Goal: Check status: Check status

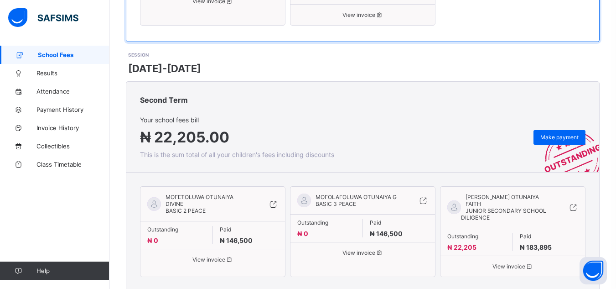
scroll to position [361, 0]
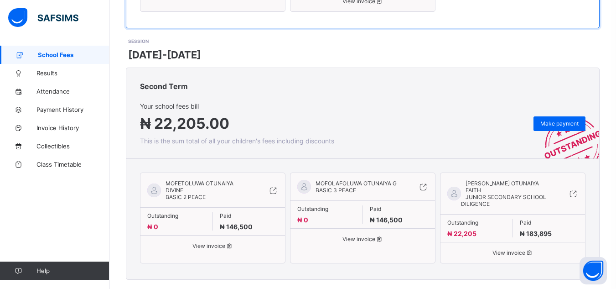
click at [467, 229] on span "₦ 22,205" at bounding box center [462, 233] width 29 height 8
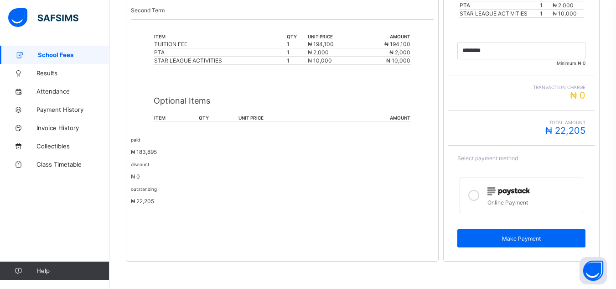
scroll to position [202, 0]
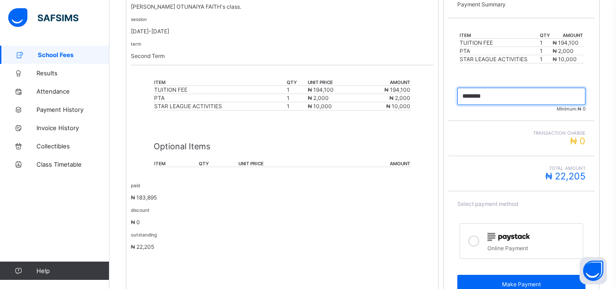
click at [528, 95] on input "currency" at bounding box center [522, 96] width 128 height 17
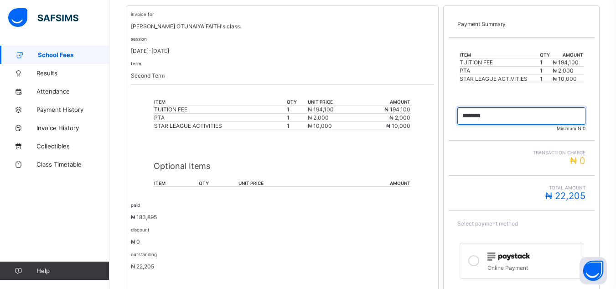
scroll to position [0, 0]
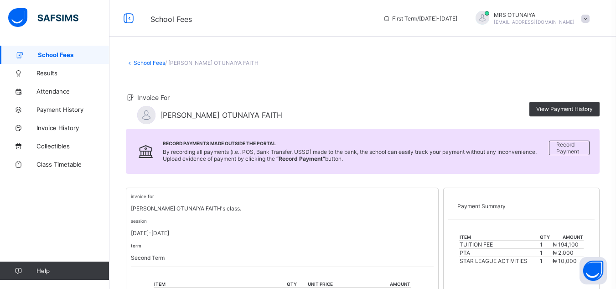
click at [54, 58] on span "School Fees" at bounding box center [74, 54] width 72 height 7
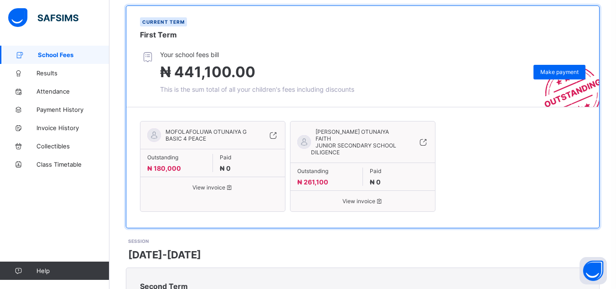
scroll to position [182, 0]
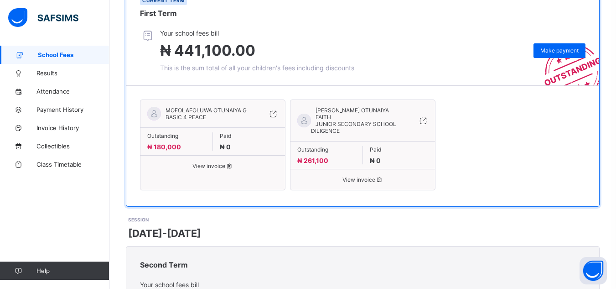
click at [357, 176] on span "View invoice" at bounding box center [362, 179] width 131 height 7
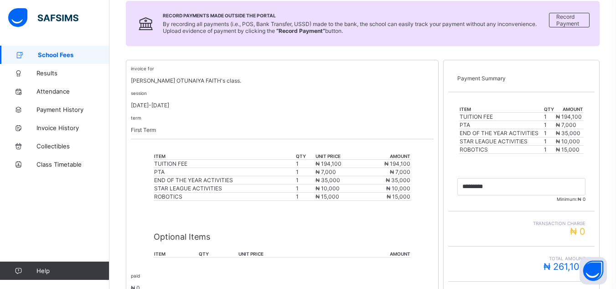
scroll to position [127, 0]
click at [63, 146] on span "Collectibles" at bounding box center [72, 145] width 73 height 7
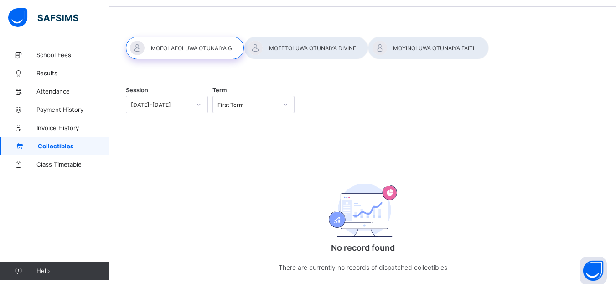
scroll to position [46, 0]
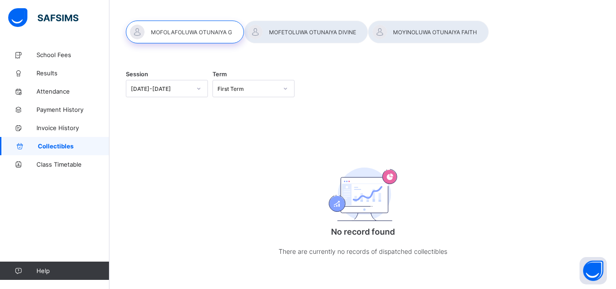
click at [289, 39] on div at bounding box center [306, 32] width 124 height 23
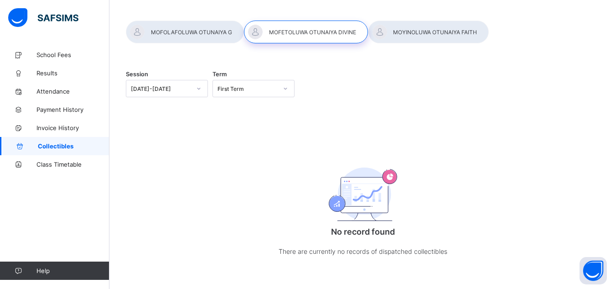
click at [440, 36] on div at bounding box center [428, 32] width 121 height 23
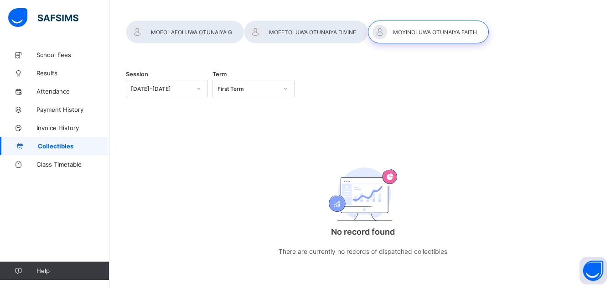
click at [299, 35] on div at bounding box center [306, 32] width 124 height 23
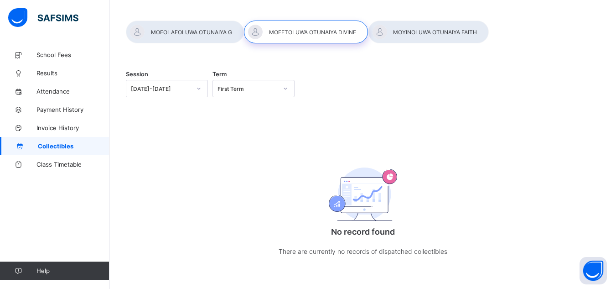
click at [188, 38] on div at bounding box center [185, 32] width 118 height 23
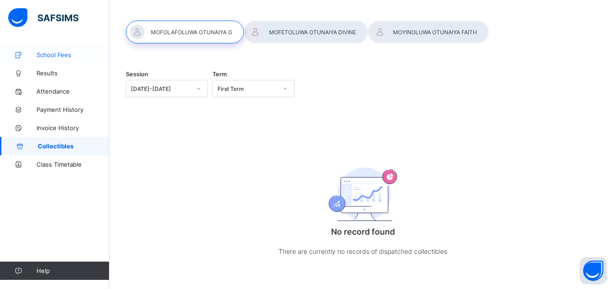
click at [55, 57] on span "School Fees" at bounding box center [72, 54] width 73 height 7
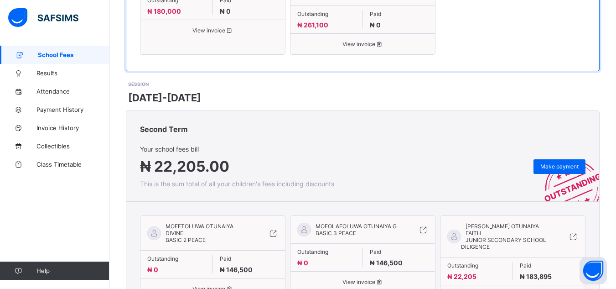
scroll to position [361, 0]
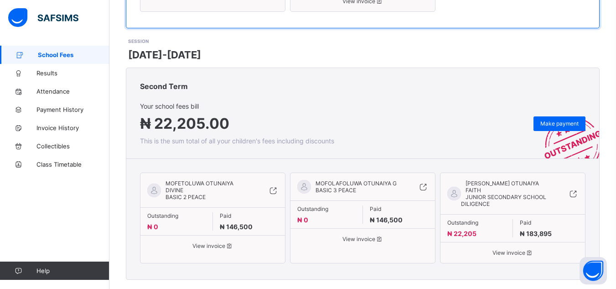
click at [522, 249] on span "View invoice" at bounding box center [513, 252] width 131 height 7
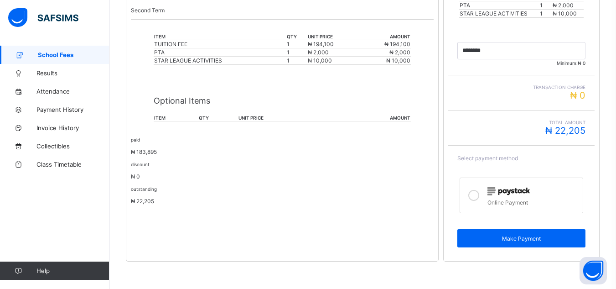
scroll to position [110, 0]
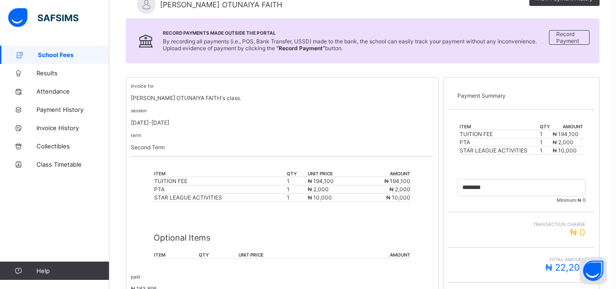
click at [53, 58] on span "School Fees" at bounding box center [74, 54] width 72 height 7
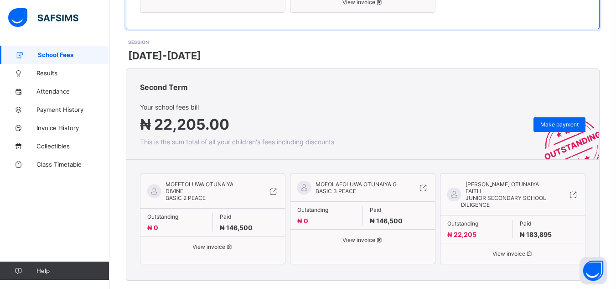
scroll to position [361, 0]
click at [49, 16] on img at bounding box center [43, 17] width 70 height 19
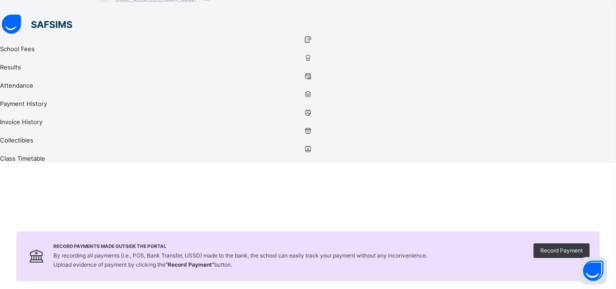
scroll to position [46, 0]
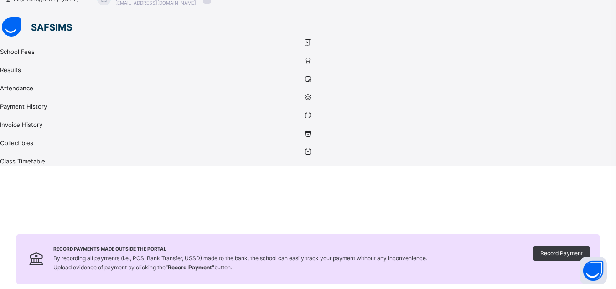
click at [21, 46] on icon at bounding box center [308, 42] width 616 height 7
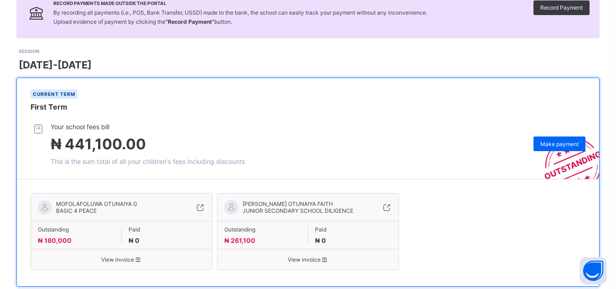
scroll to position [352, 0]
